Goal: Find specific page/section: Find specific page/section

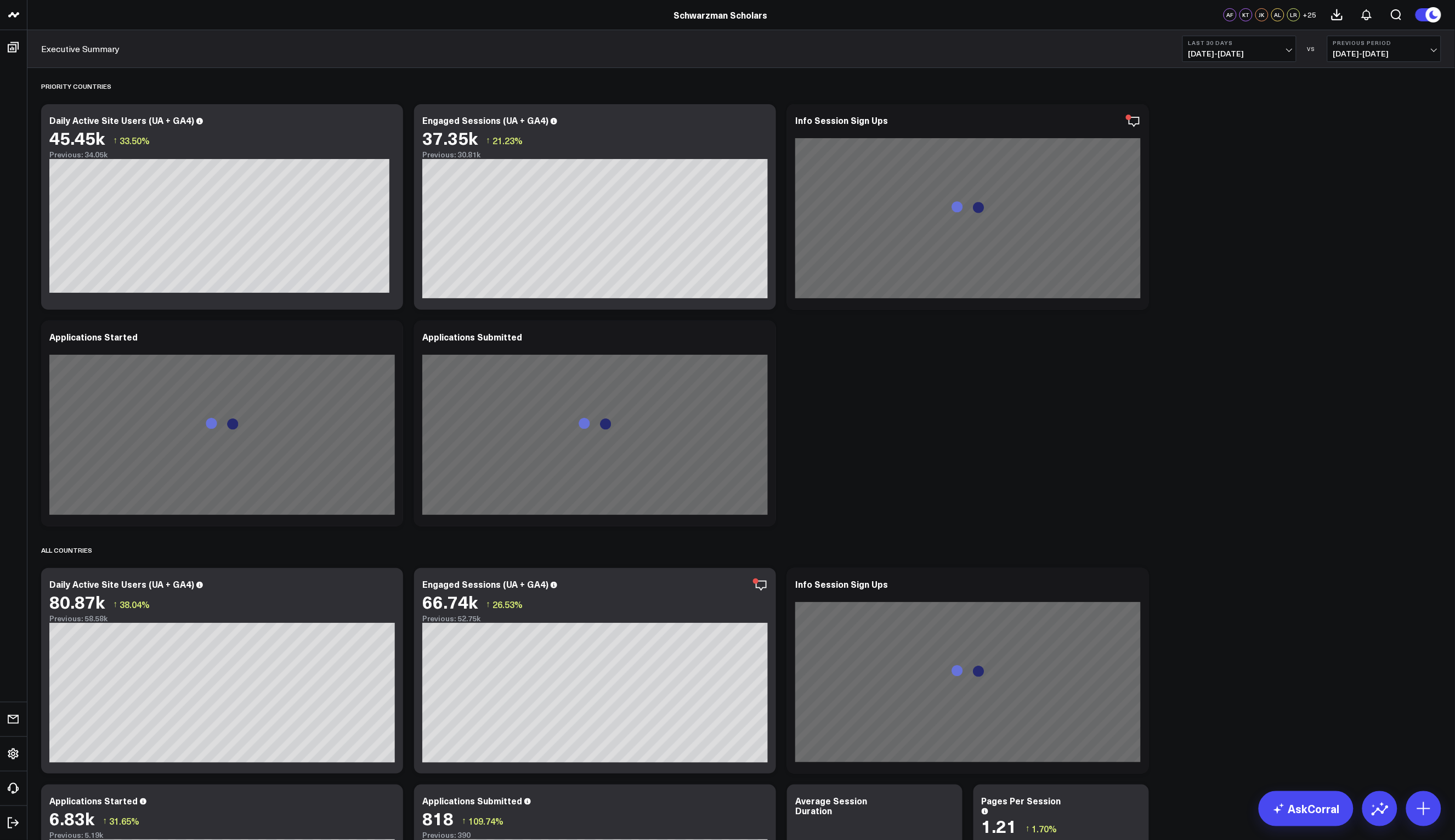
click at [1250, 54] on span "[DATE] - [DATE]" at bounding box center [1239, 54] width 102 height 9
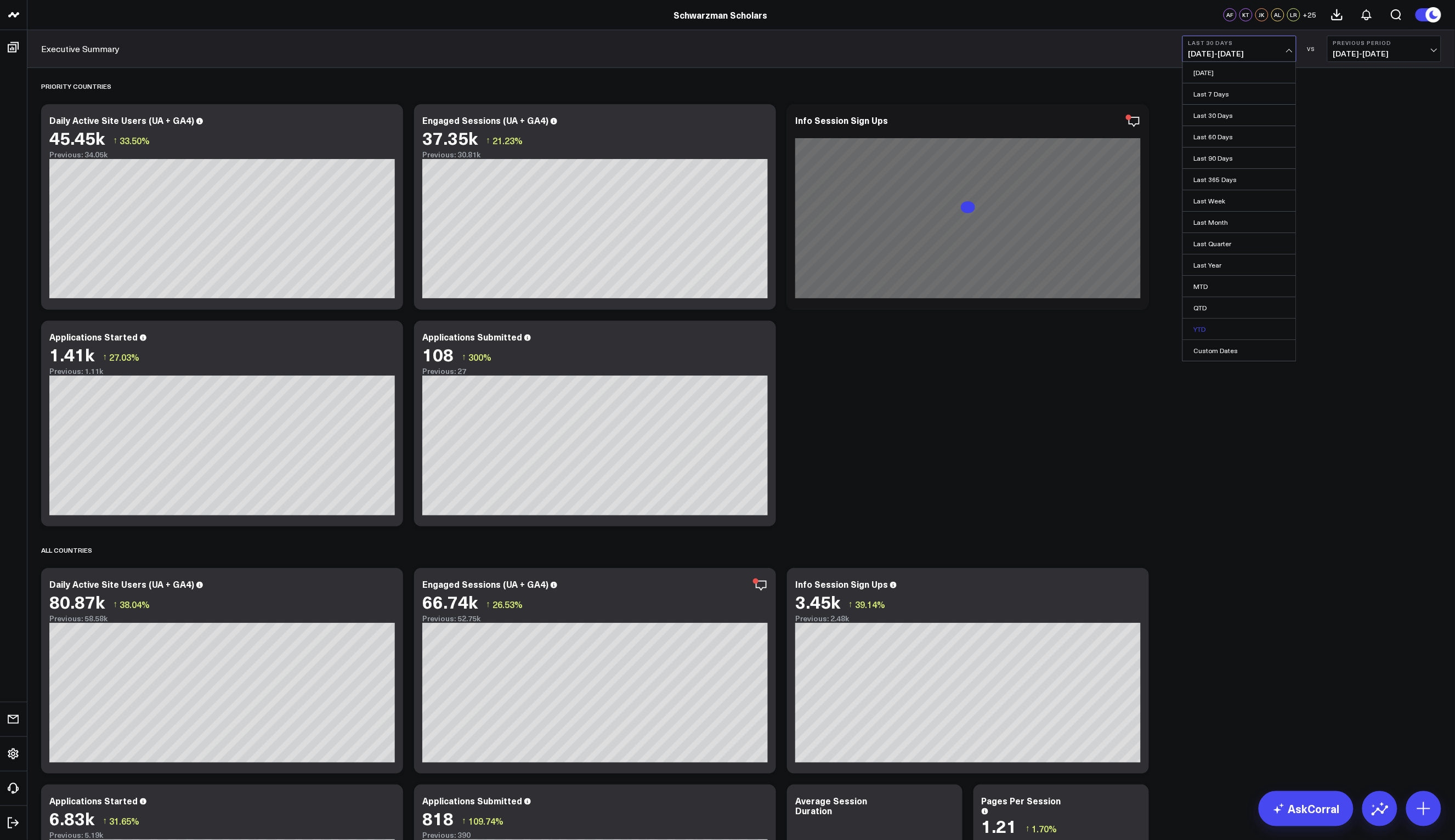
click at [1193, 331] on link "YTD" at bounding box center [1239, 329] width 113 height 21
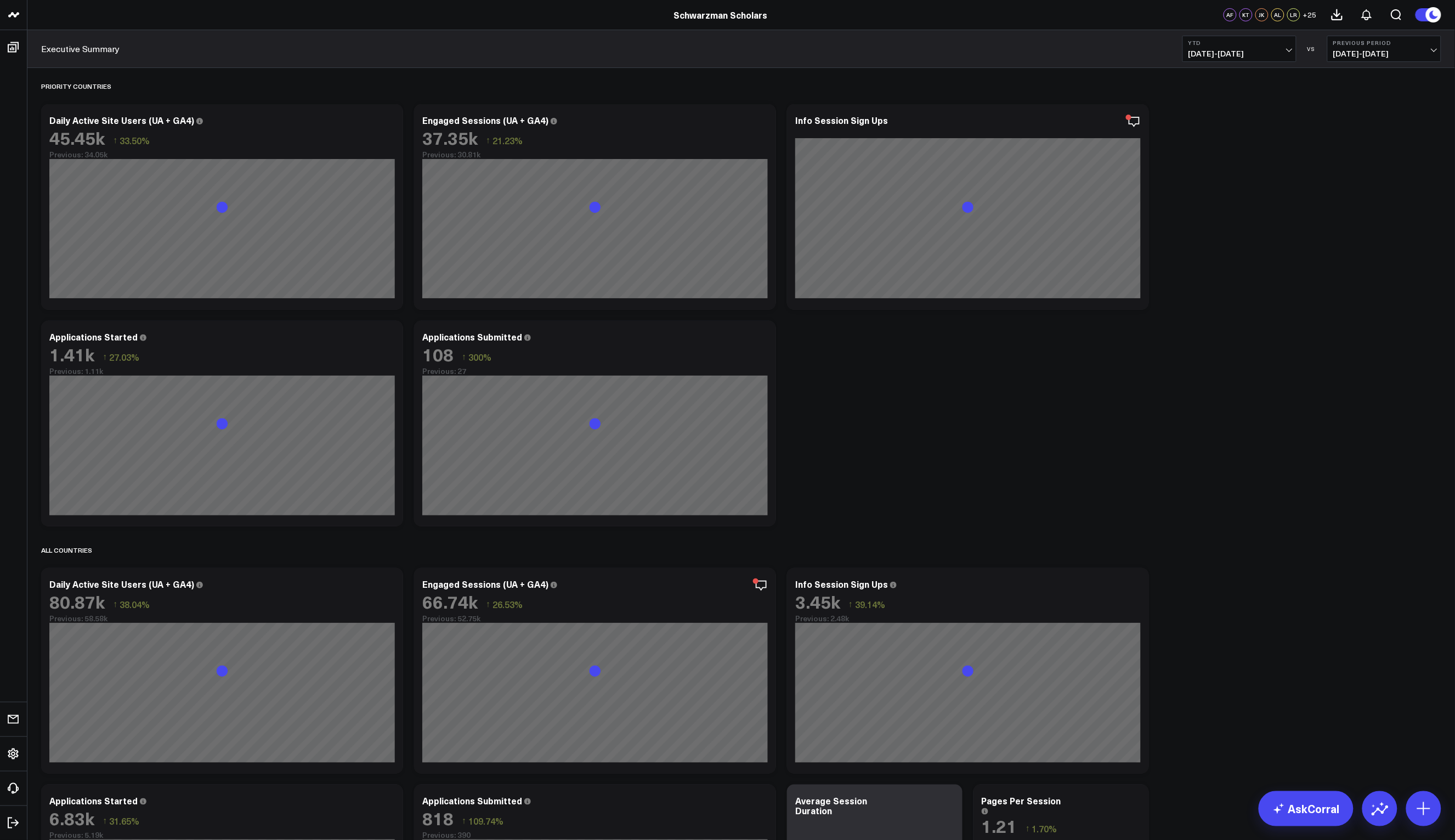
click at [1372, 55] on span "[DATE] - [DATE]" at bounding box center [1384, 54] width 102 height 9
click at [1358, 115] on link "YoY" at bounding box center [1384, 115] width 113 height 21
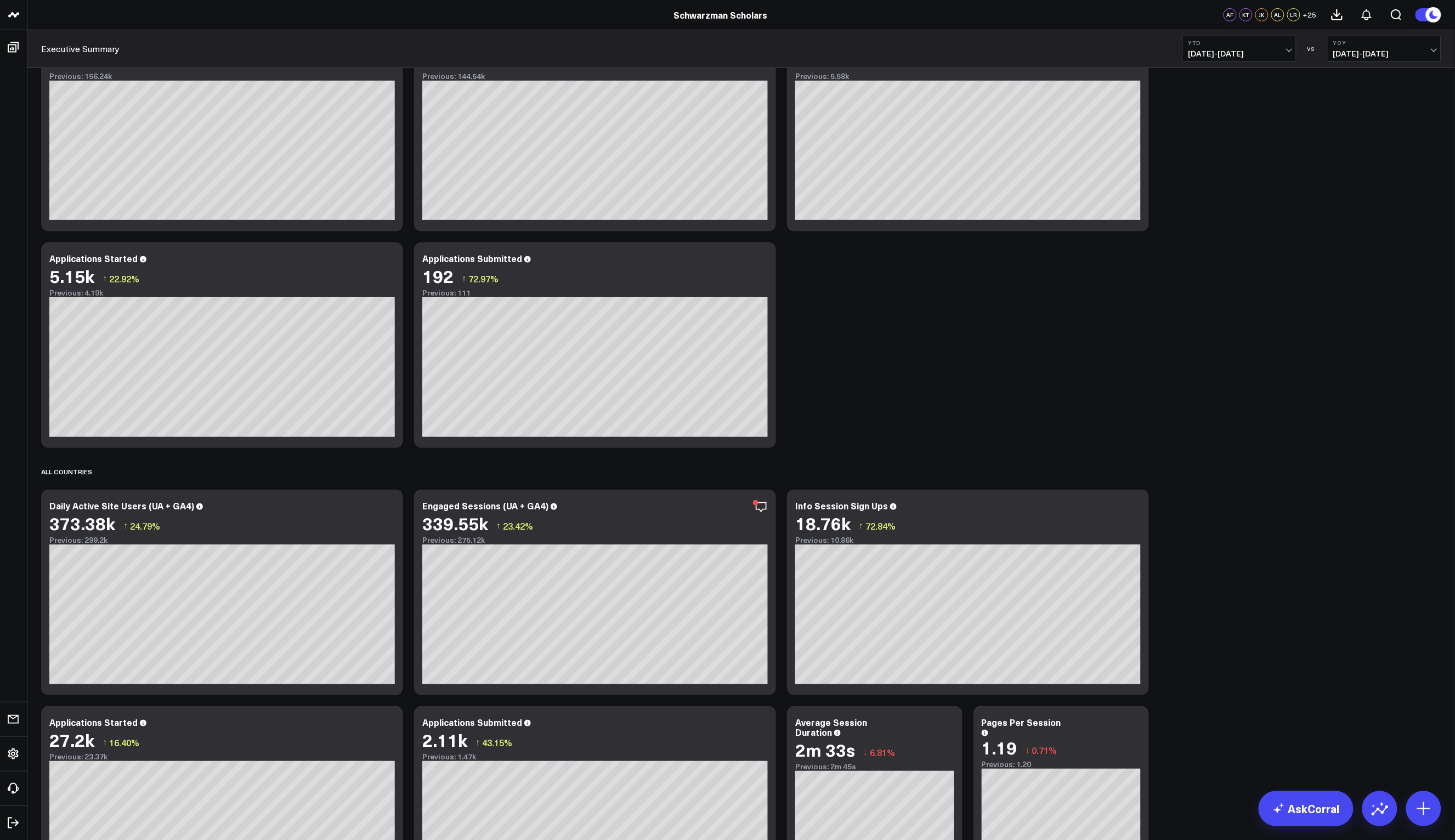
scroll to position [221, 0]
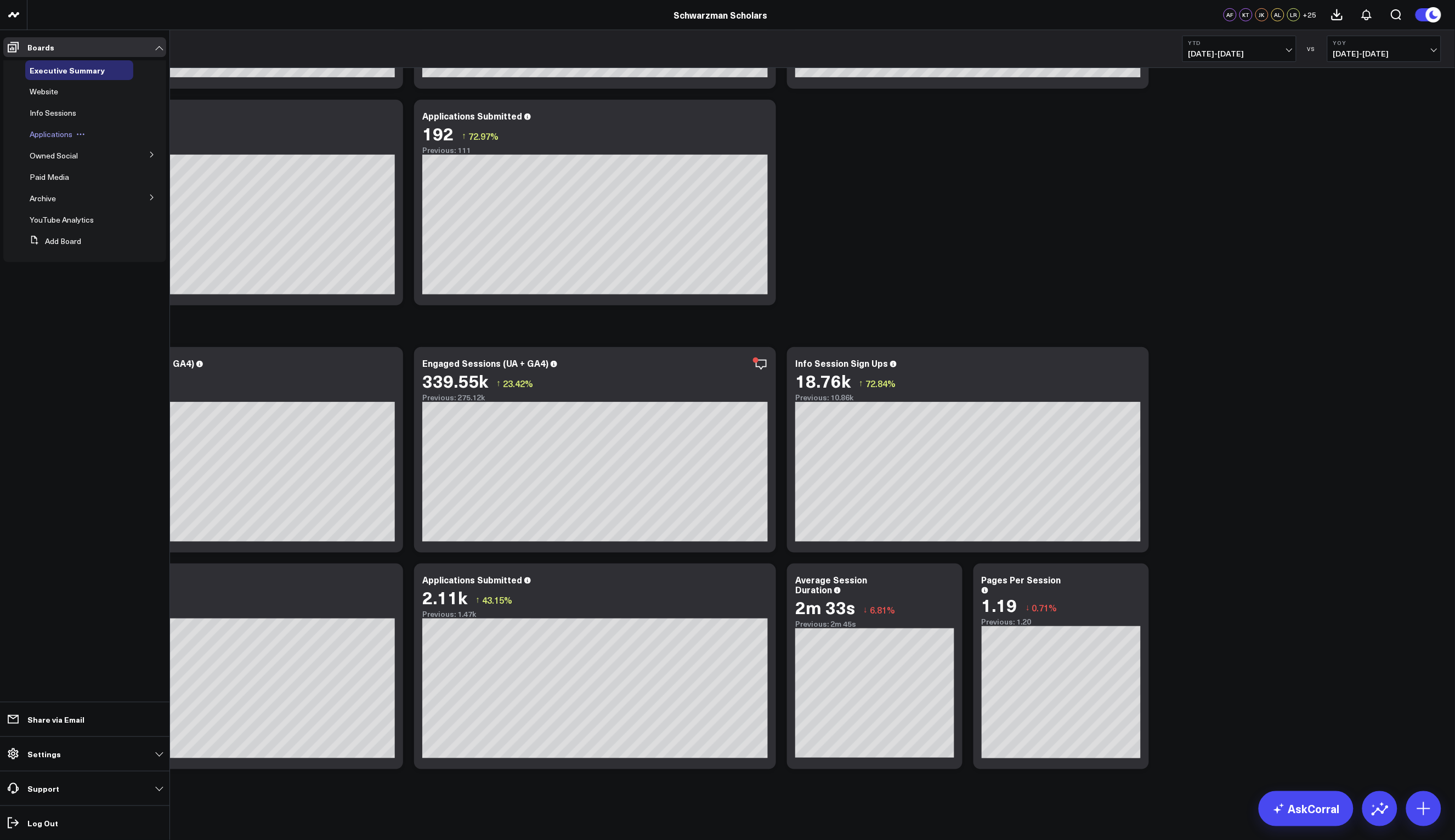
click at [54, 135] on span "Applications" at bounding box center [51, 134] width 43 height 10
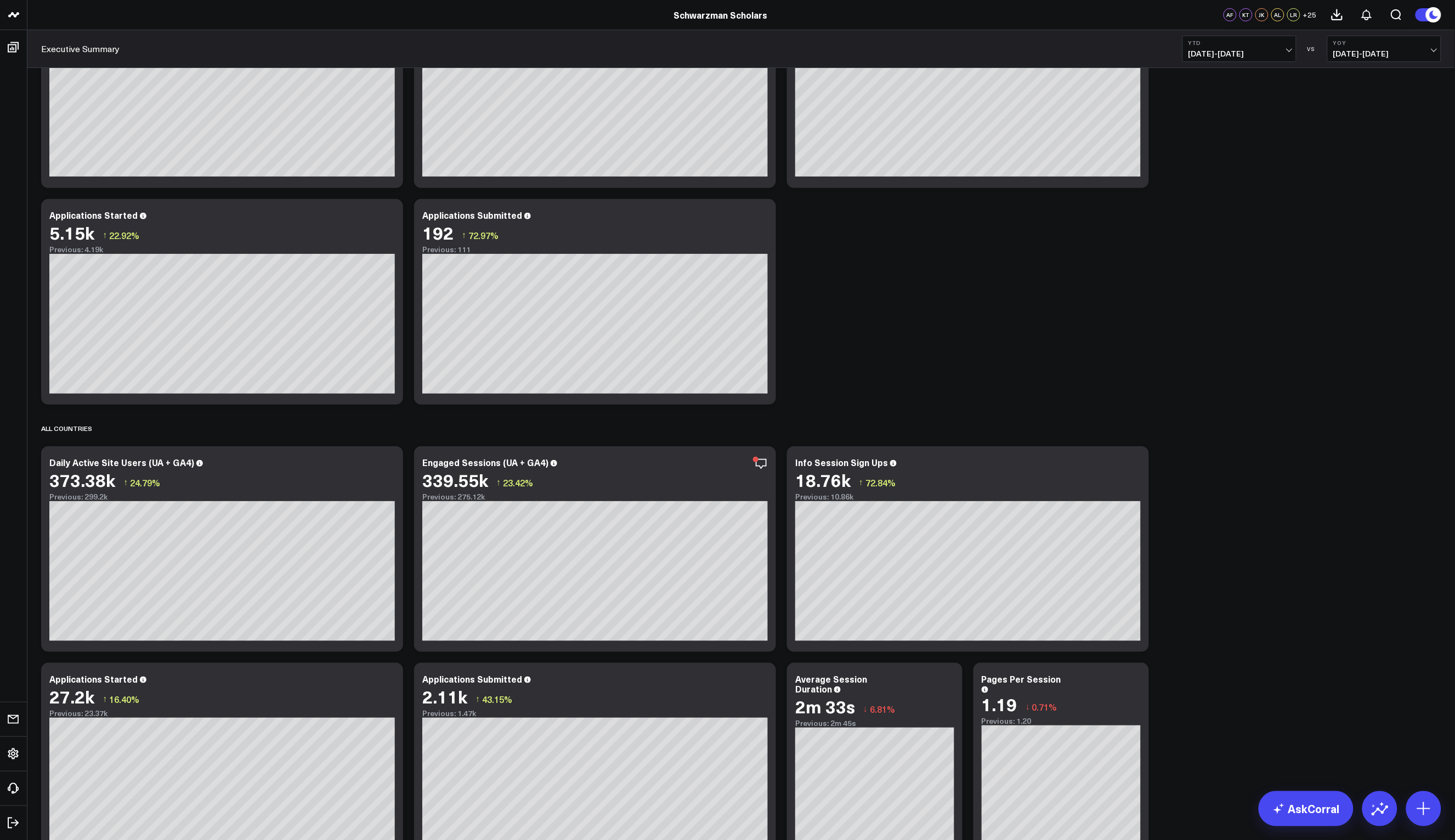
scroll to position [132, 0]
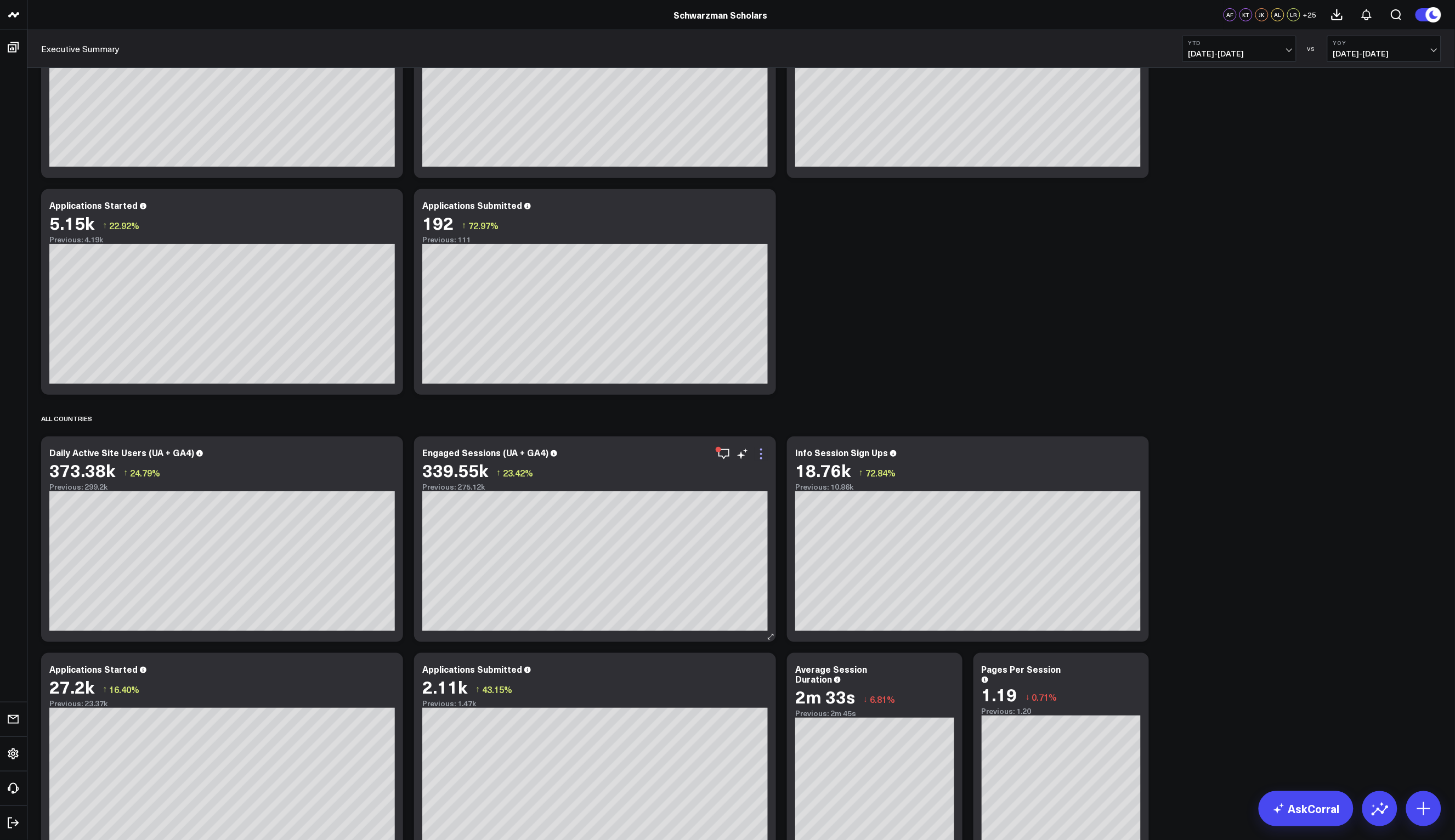
click at [762, 453] on icon at bounding box center [762, 454] width 2 height 2
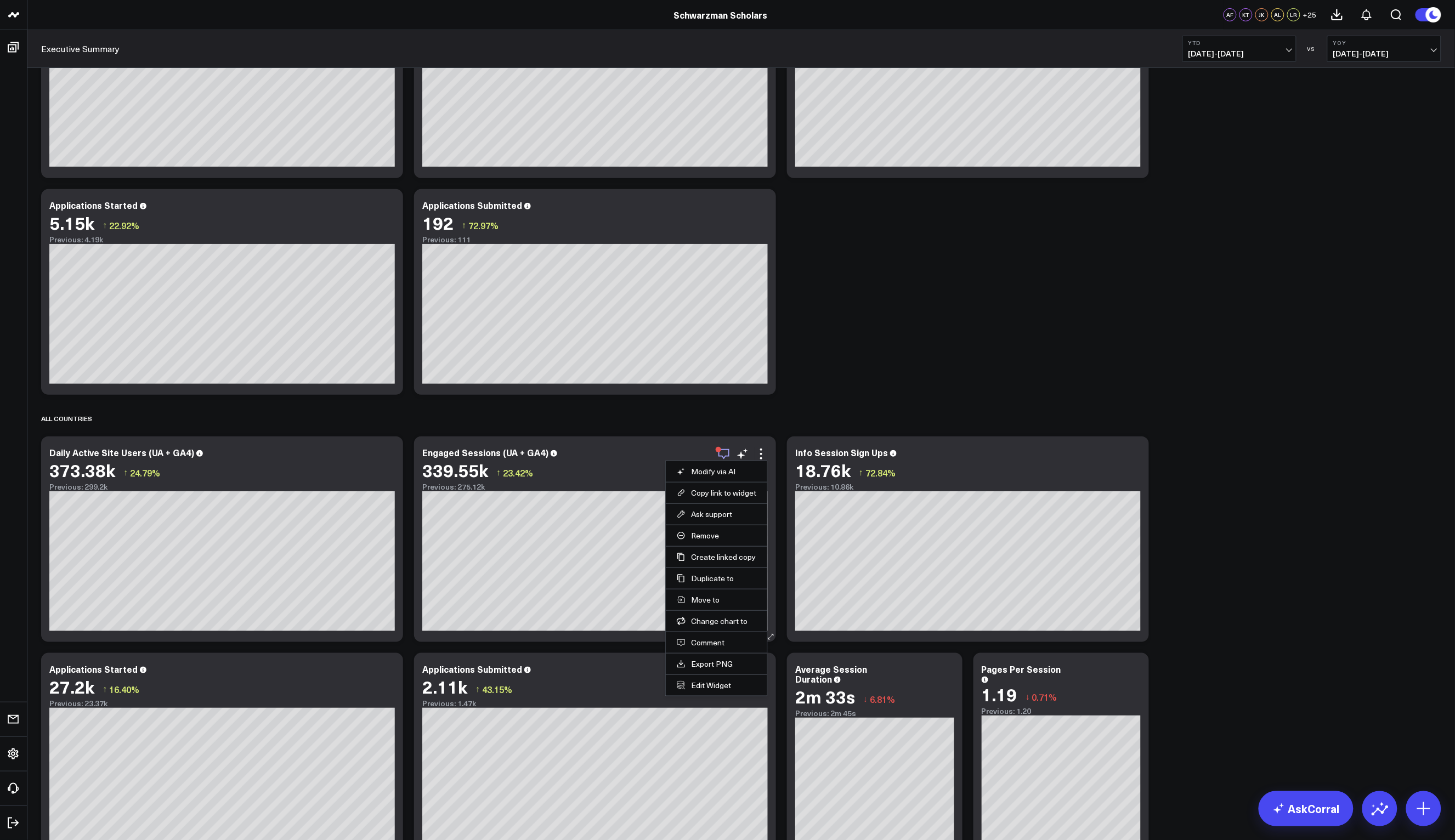
click at [723, 451] on icon "button" at bounding box center [724, 454] width 13 height 13
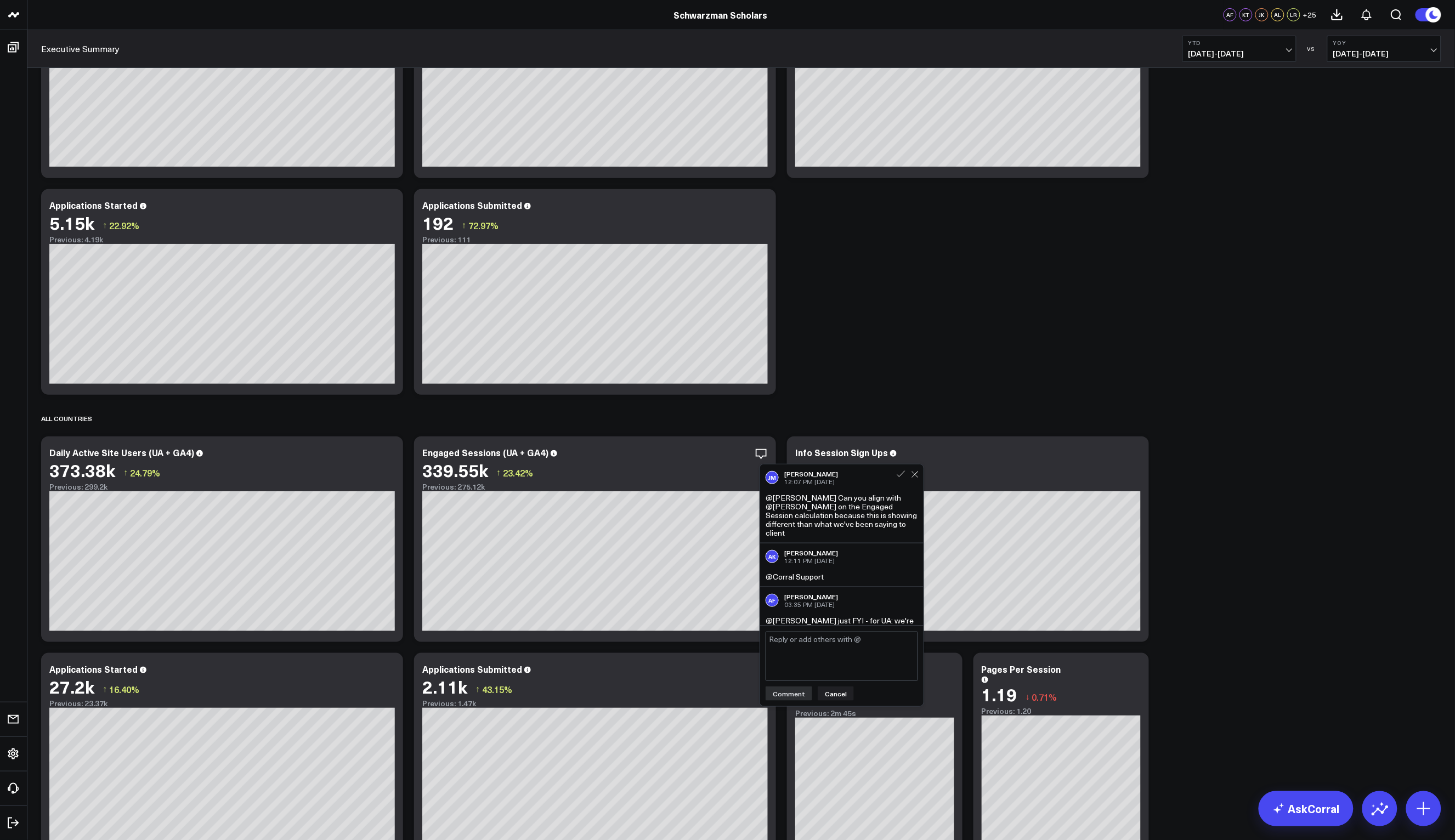
scroll to position [269, 0]
click at [1245, 311] on div "Priority Countries Modify via AI Copy link to widget Ask support Remove Create …" at bounding box center [741, 400] width 1411 height 928
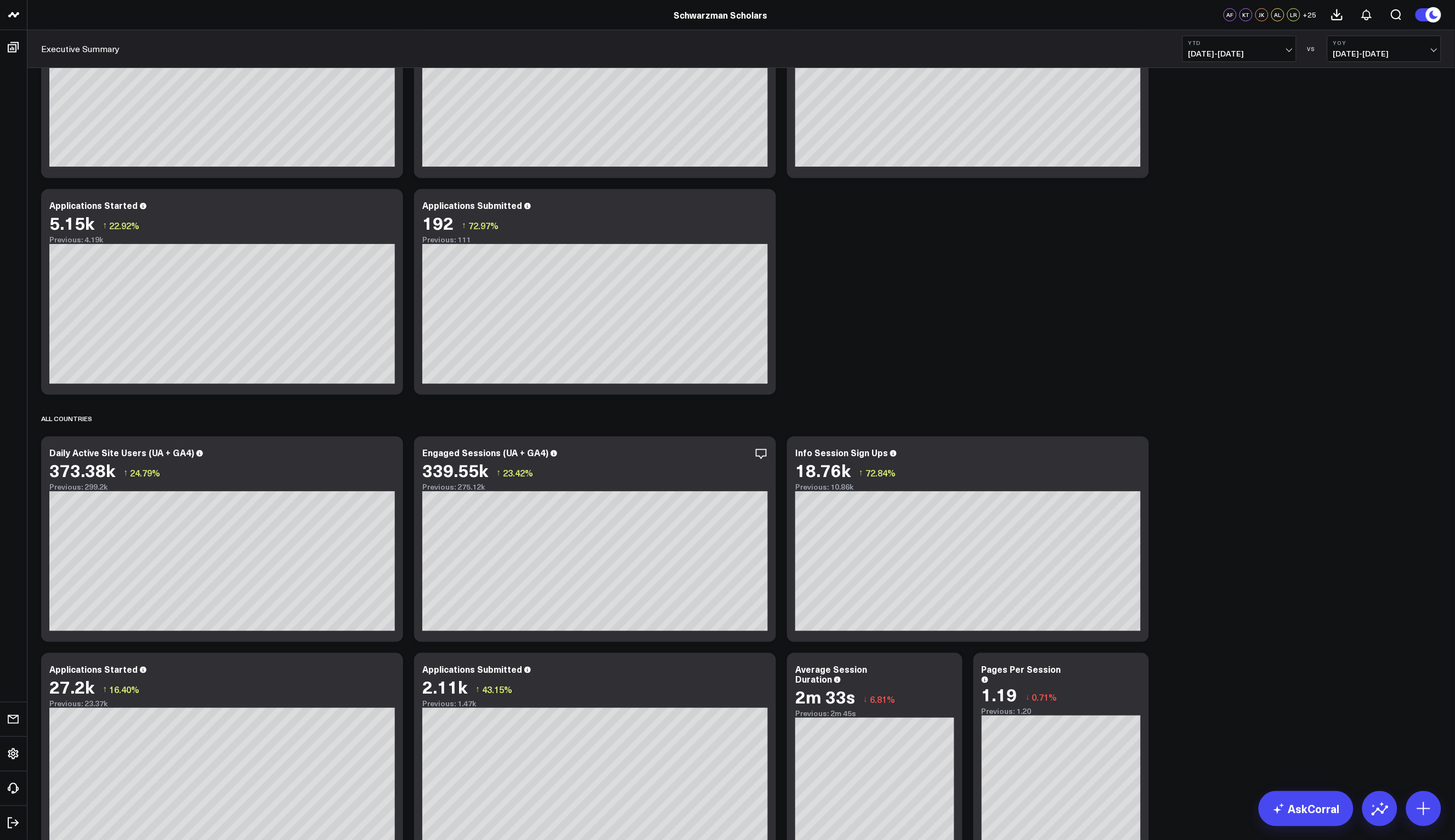
scroll to position [0, 0]
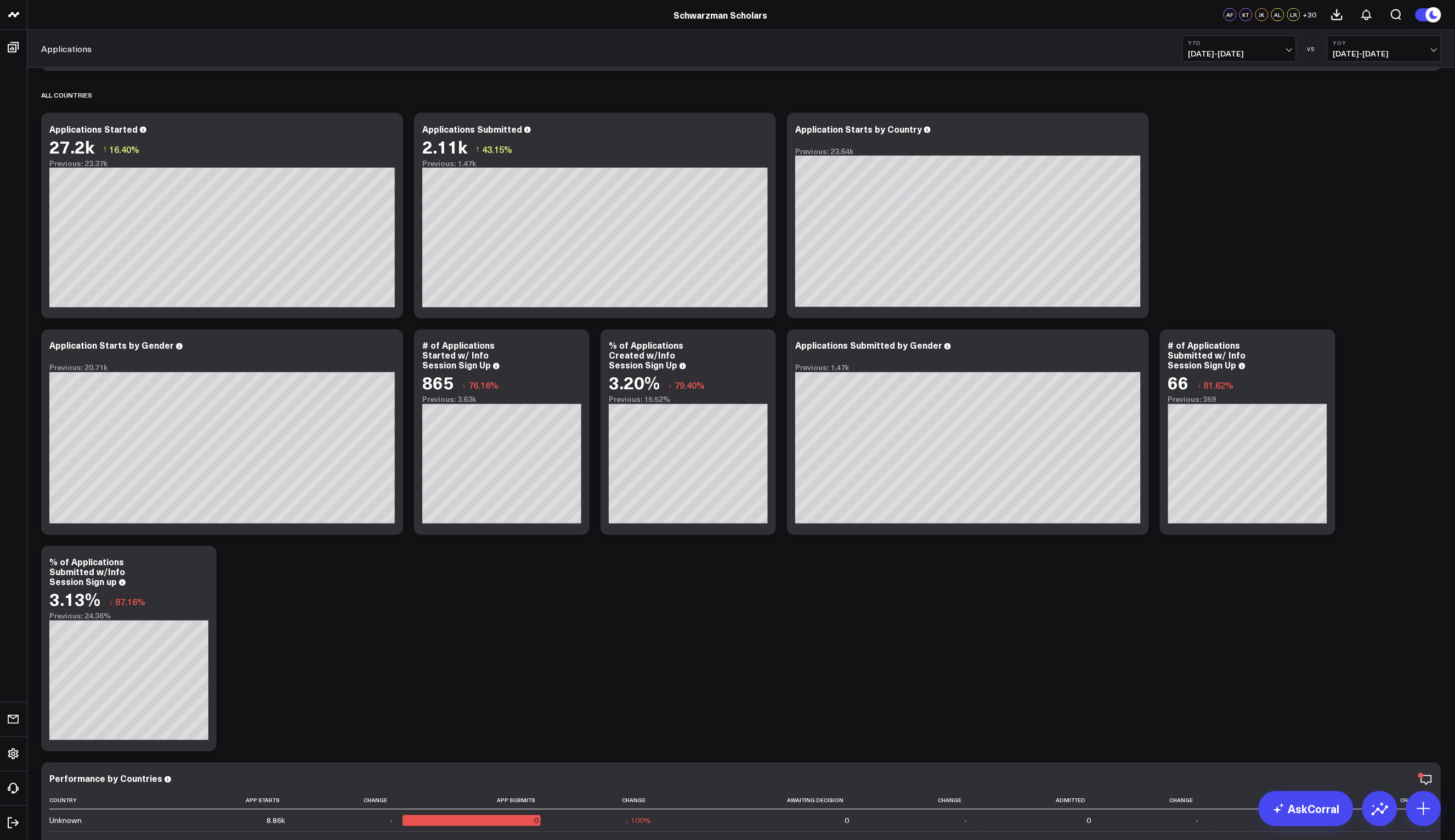
scroll to position [673, 0]
